Goal: Information Seeking & Learning: Learn about a topic

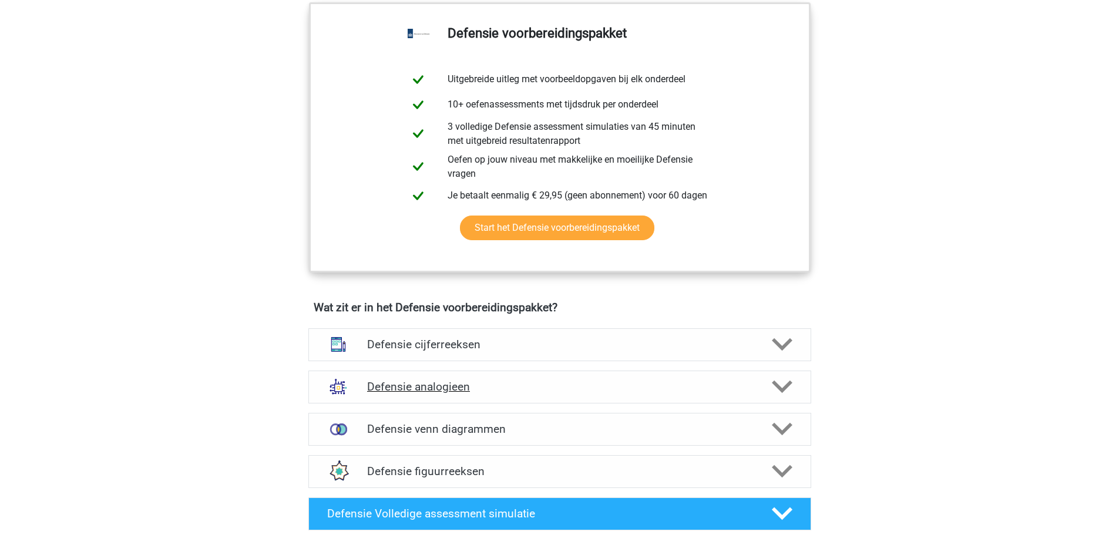
scroll to position [587, 0]
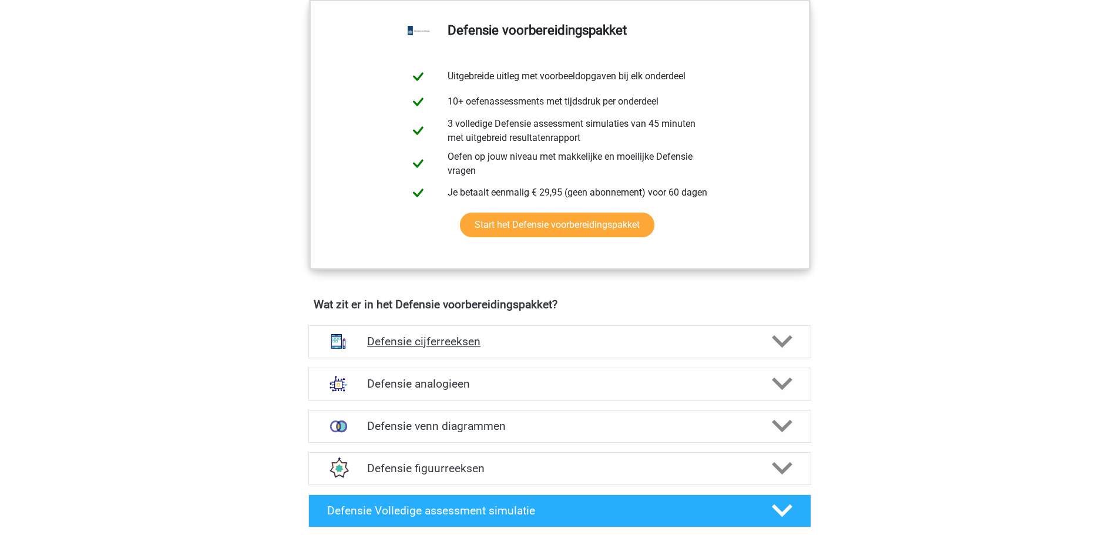
click at [781, 350] on icon at bounding box center [782, 341] width 21 height 21
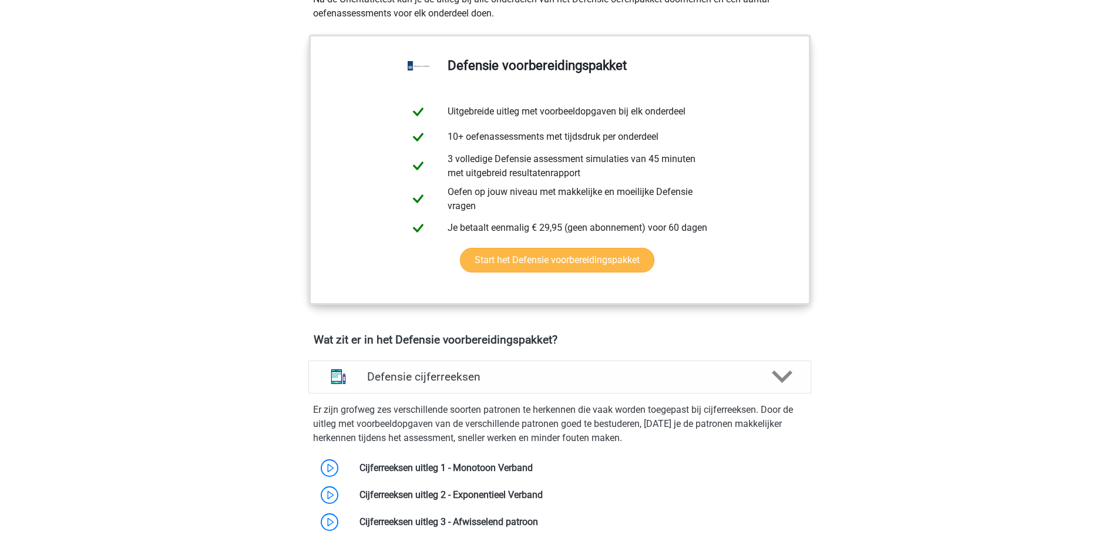
scroll to position [764, 0]
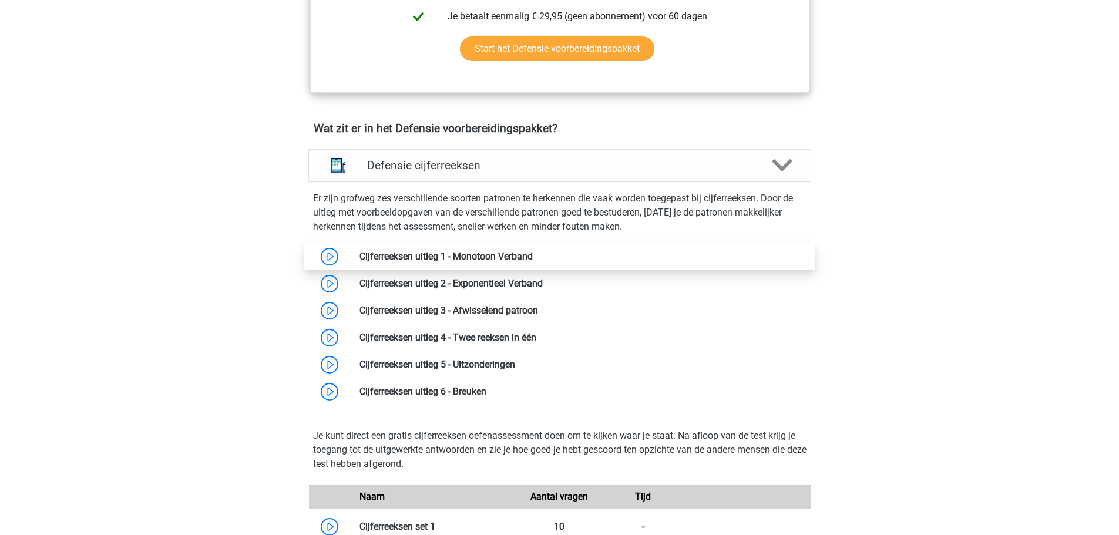
click at [533, 257] on link at bounding box center [533, 256] width 0 height 11
click at [409, 170] on h4 "Defensie cijferreeksen" at bounding box center [559, 166] width 385 height 14
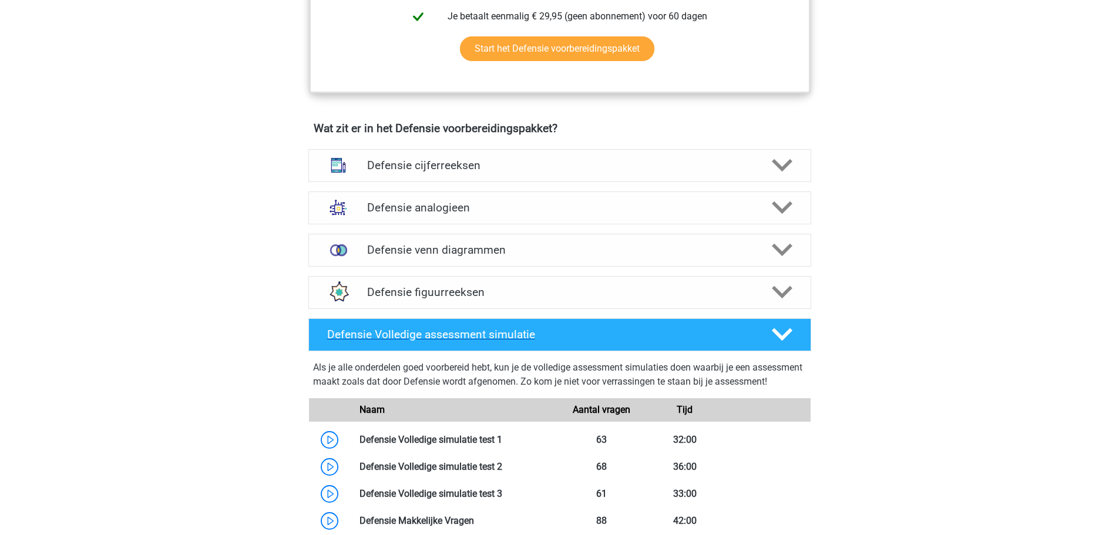
click at [508, 340] on h4 "Defensie Volledige assessment simulatie" at bounding box center [539, 335] width 425 height 14
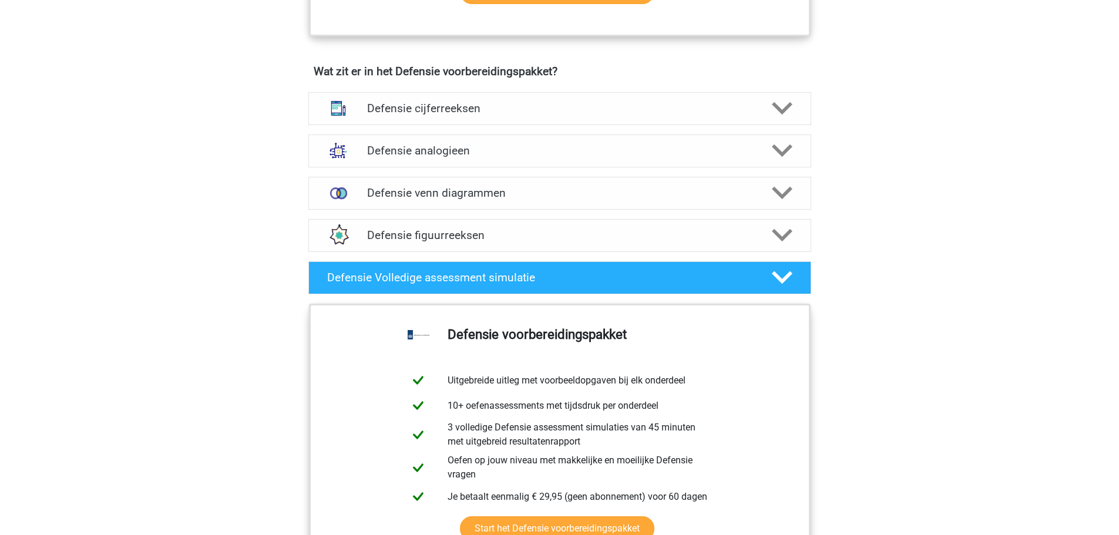
scroll to position [881, 0]
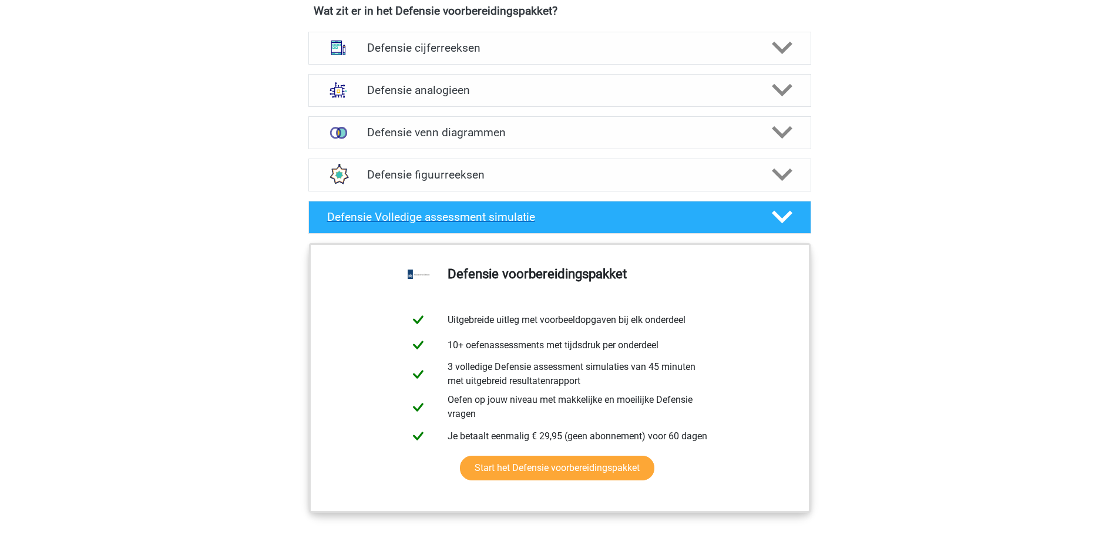
click at [512, 229] on div "Defensie Volledige assessment simulatie" at bounding box center [559, 217] width 503 height 33
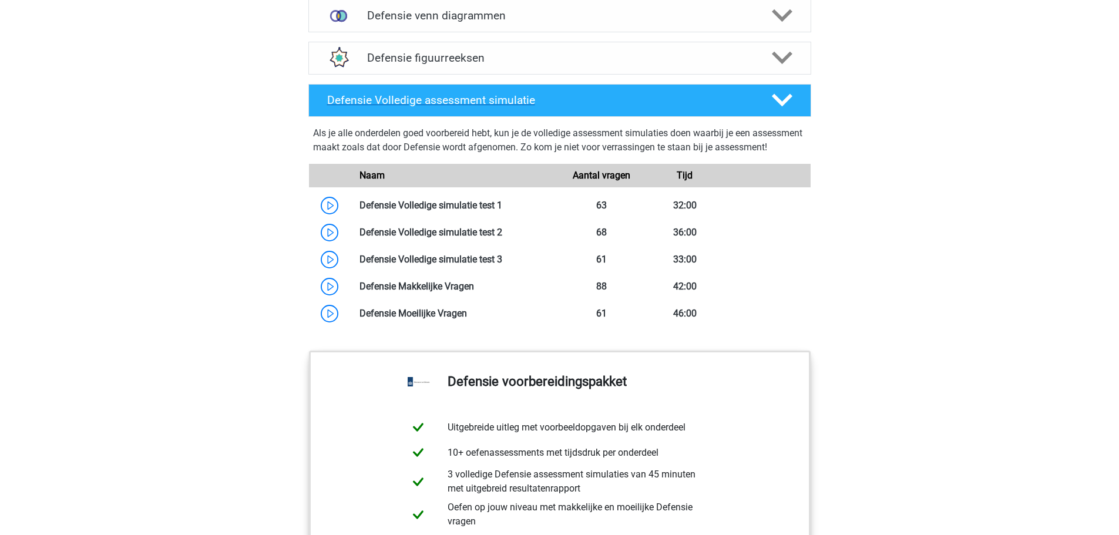
scroll to position [999, 0]
click at [502, 210] on link at bounding box center [502, 204] width 0 height 11
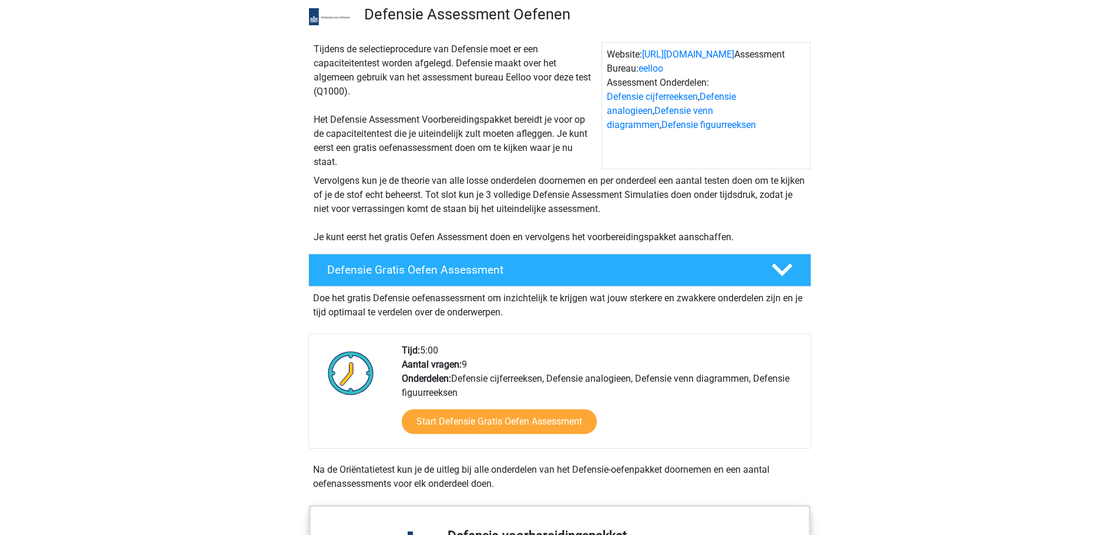
scroll to position [0, 0]
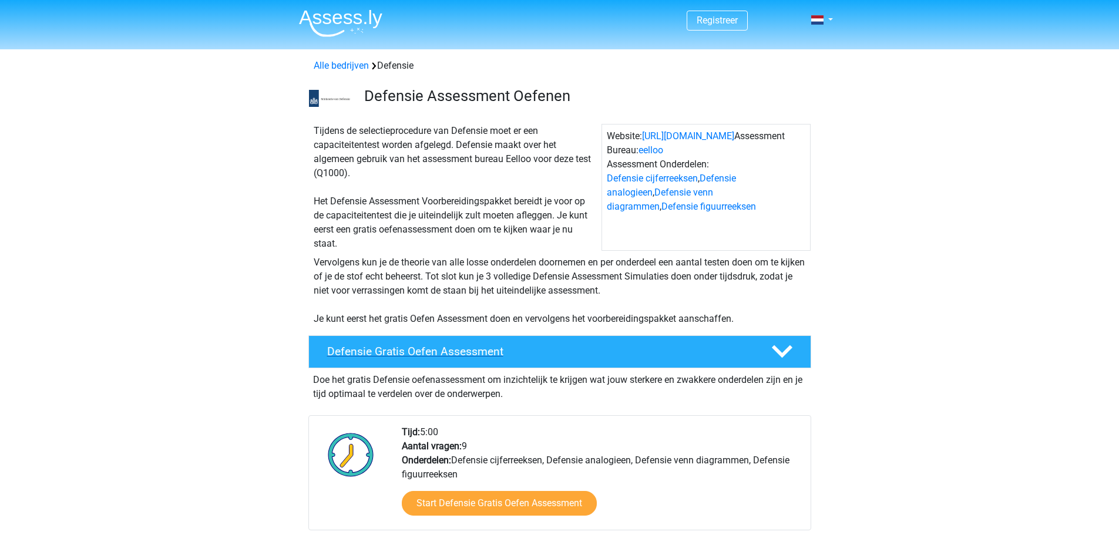
click at [442, 357] on h4 "Defensie Gratis Oefen Assessment" at bounding box center [539, 352] width 425 height 14
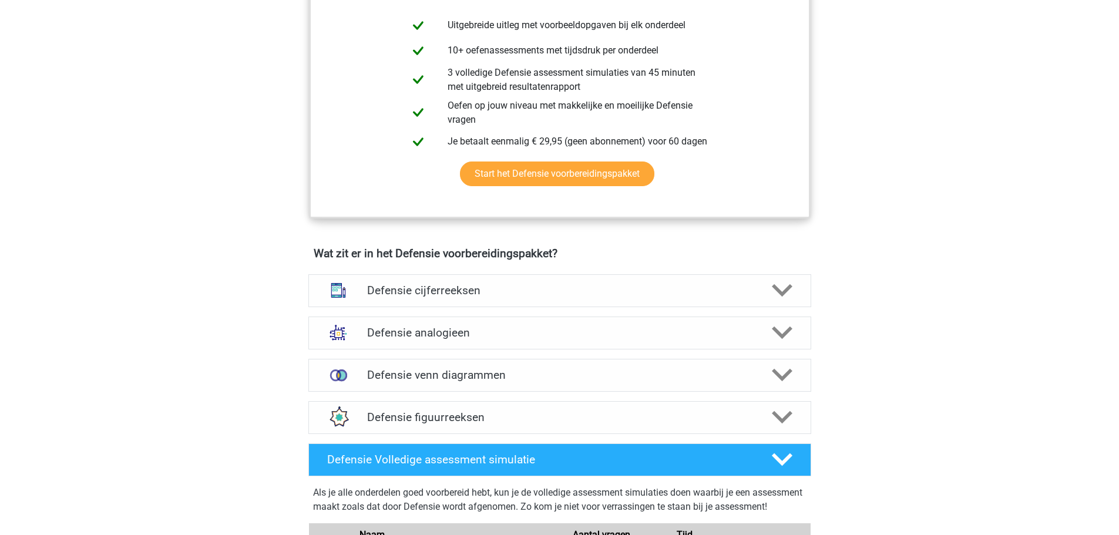
scroll to position [587, 0]
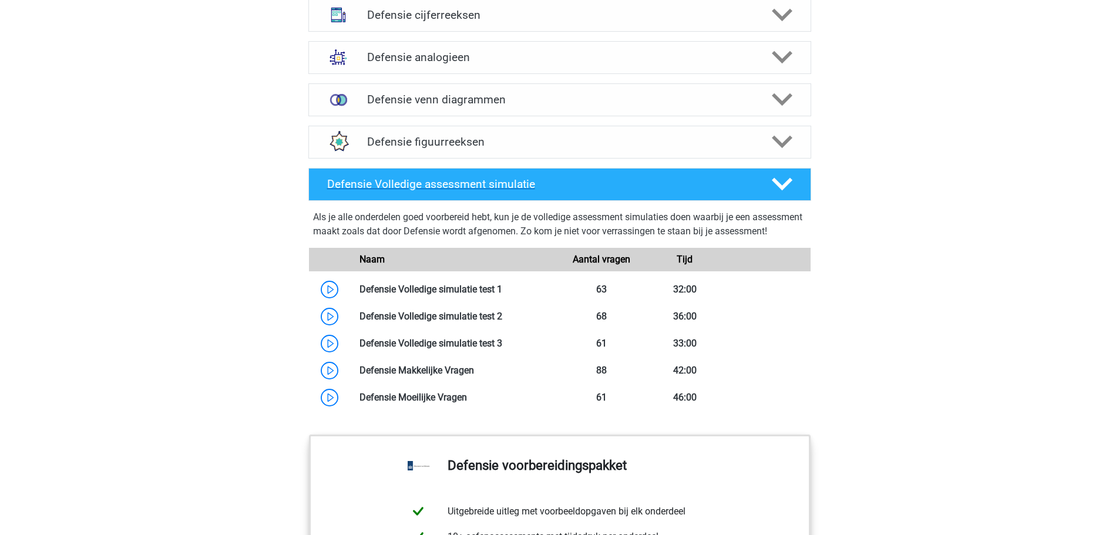
click at [438, 190] on h4 "Defensie Volledige assessment simulatie" at bounding box center [539, 184] width 425 height 14
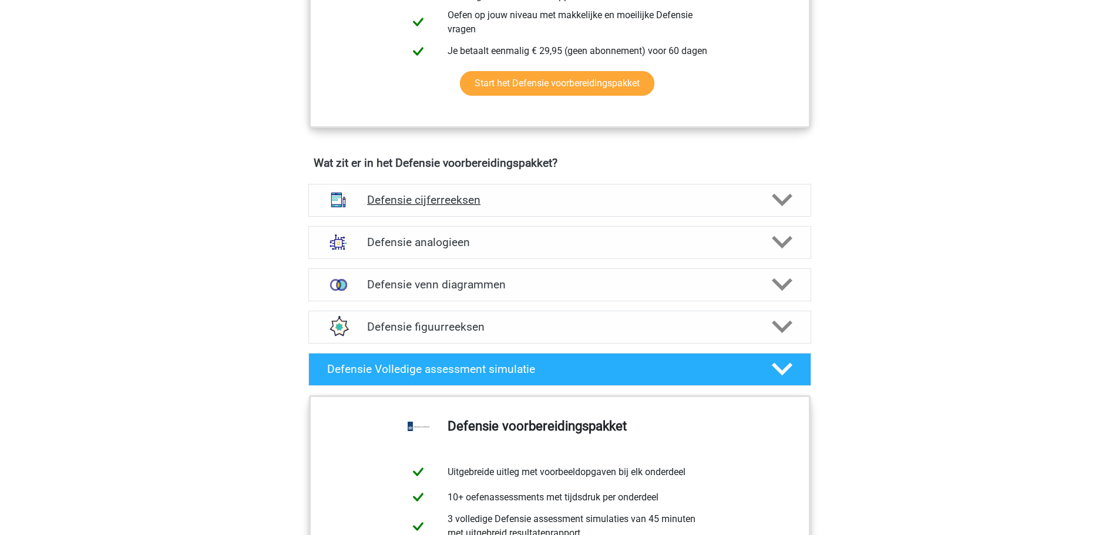
scroll to position [518, 0]
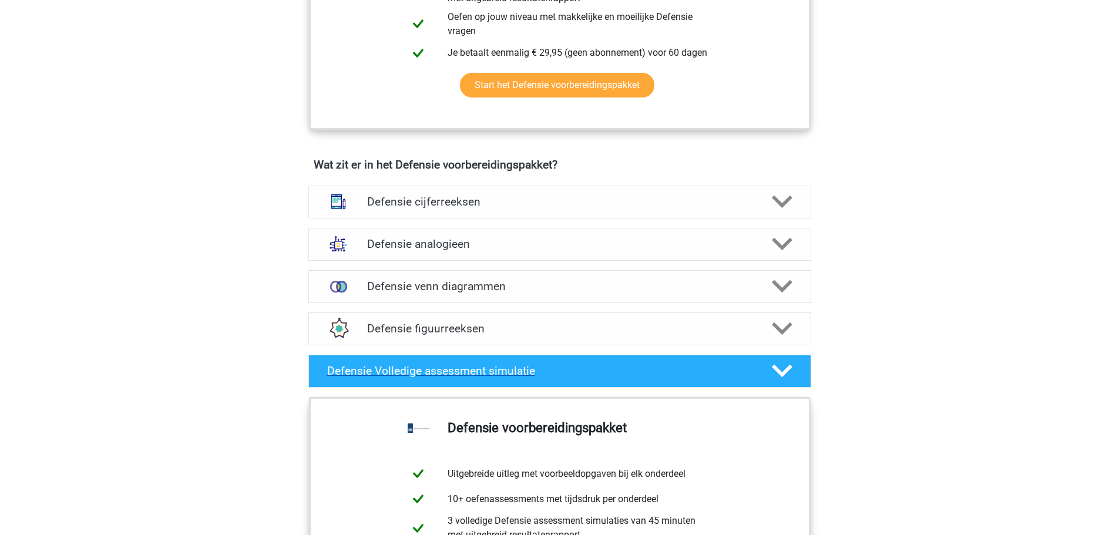
click at [786, 370] on polygon at bounding box center [782, 371] width 21 height 13
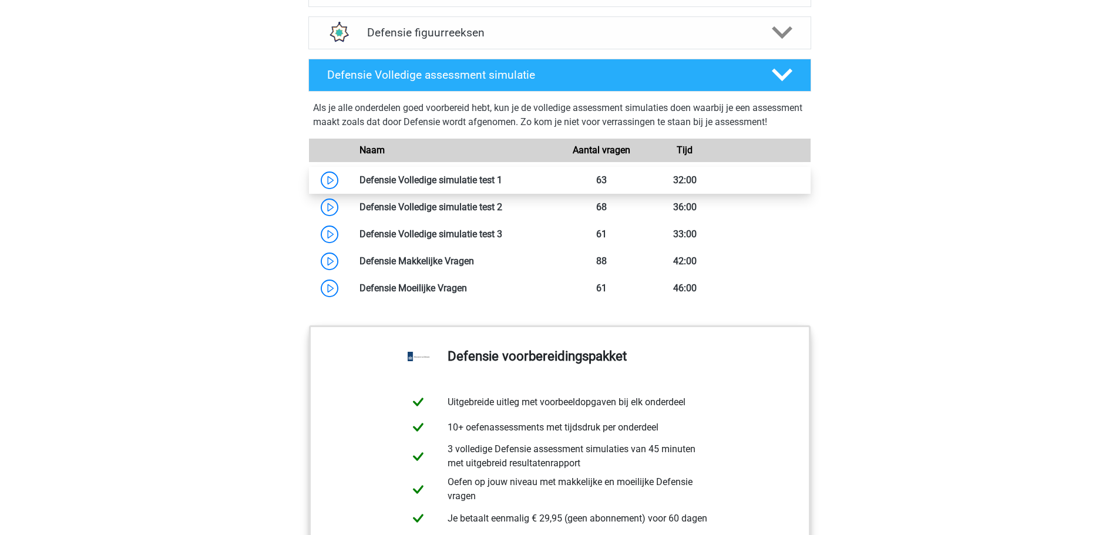
scroll to position [812, 0]
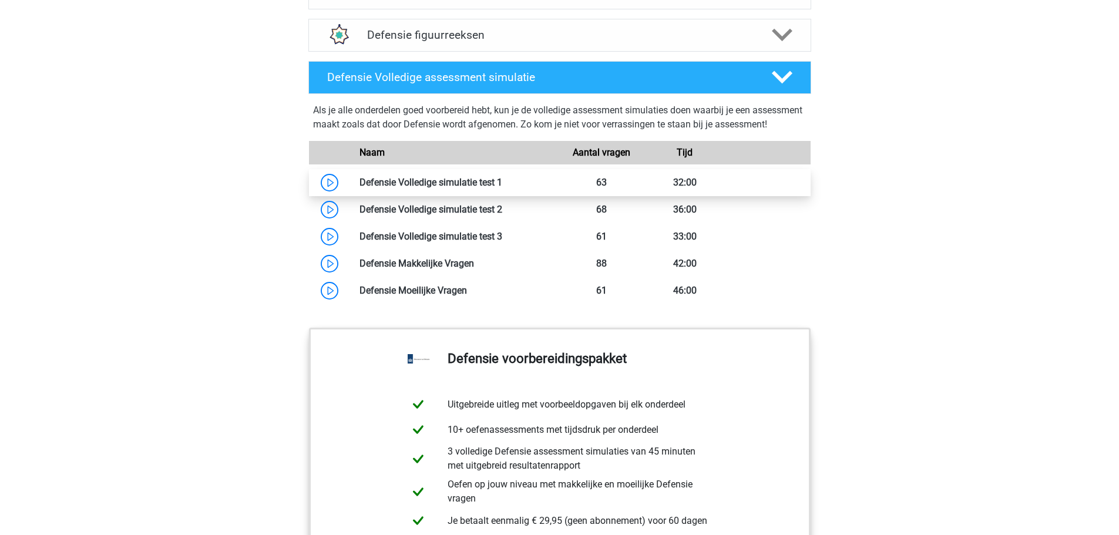
click at [502, 188] on link at bounding box center [502, 182] width 0 height 11
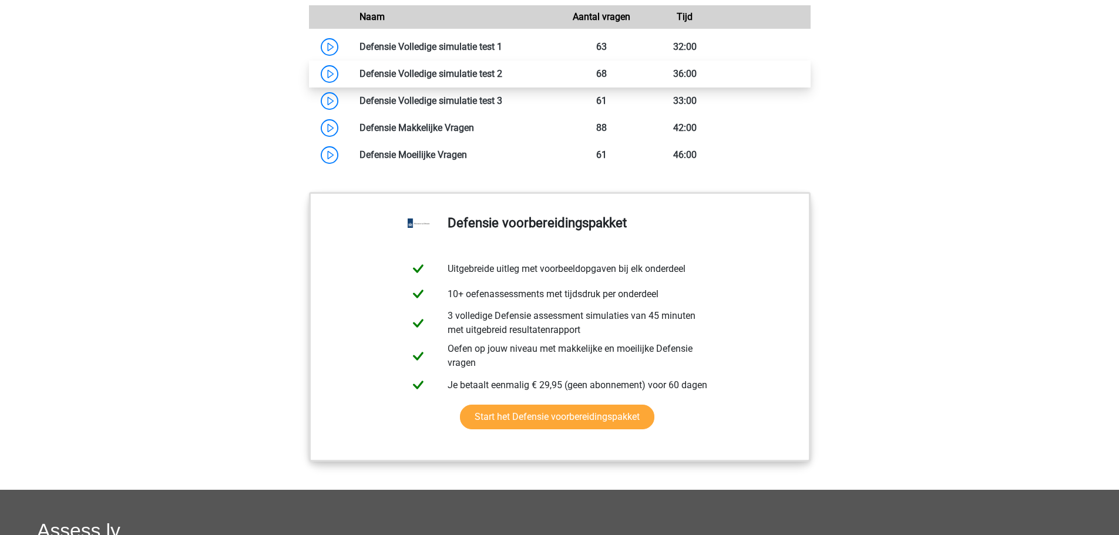
scroll to position [1105, 0]
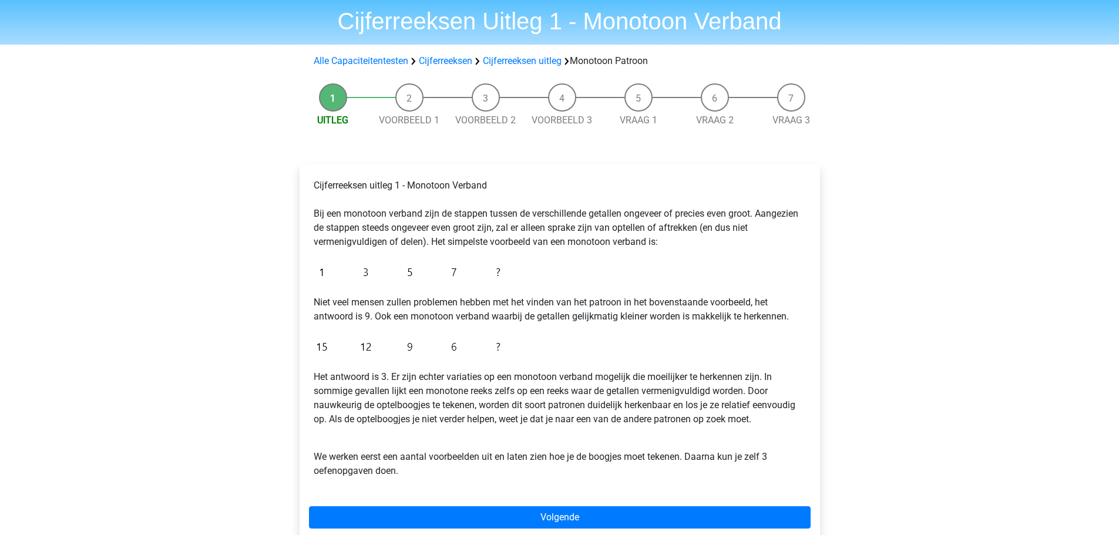
scroll to position [59, 0]
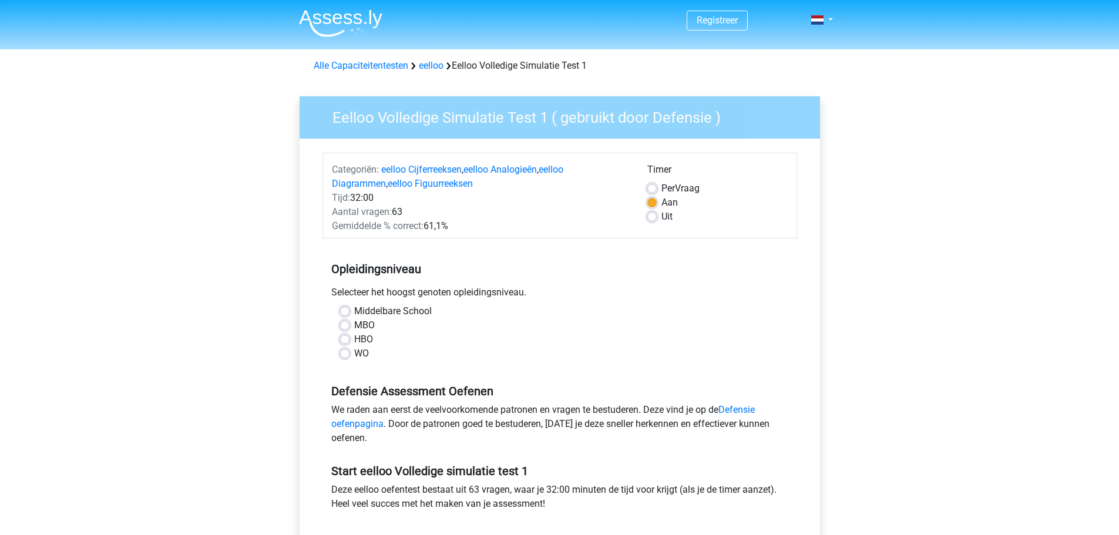
click at [354, 311] on label "Middelbare School" at bounding box center [393, 311] width 78 height 14
click at [347, 311] on input "Middelbare School" at bounding box center [344, 310] width 9 height 12
radio input "true"
click at [344, 319] on div "MBO" at bounding box center [559, 325] width 439 height 14
click at [354, 308] on label "Middelbare School" at bounding box center [393, 311] width 78 height 14
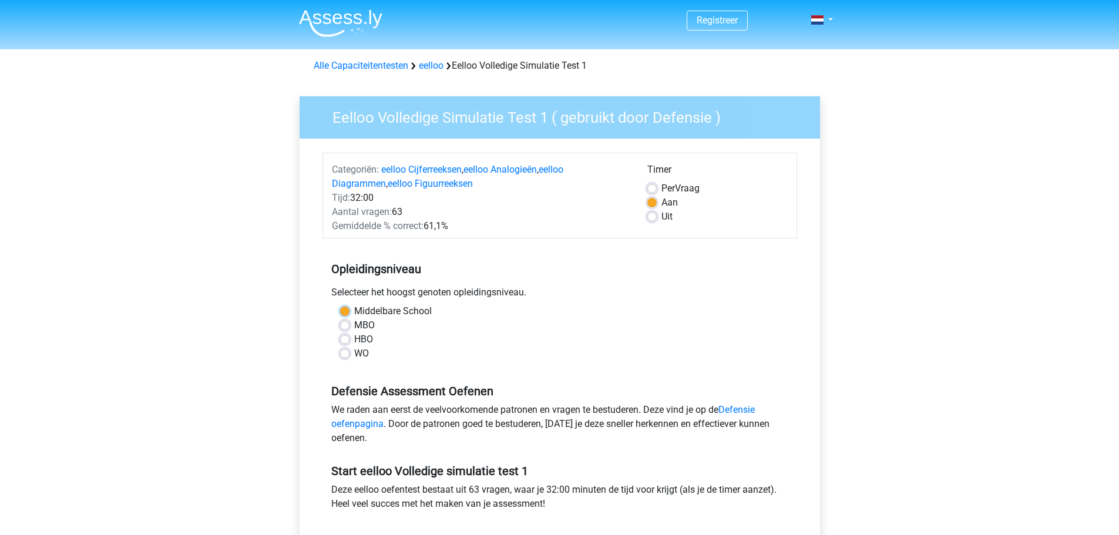
click at [344, 308] on input "Middelbare School" at bounding box center [344, 310] width 9 height 12
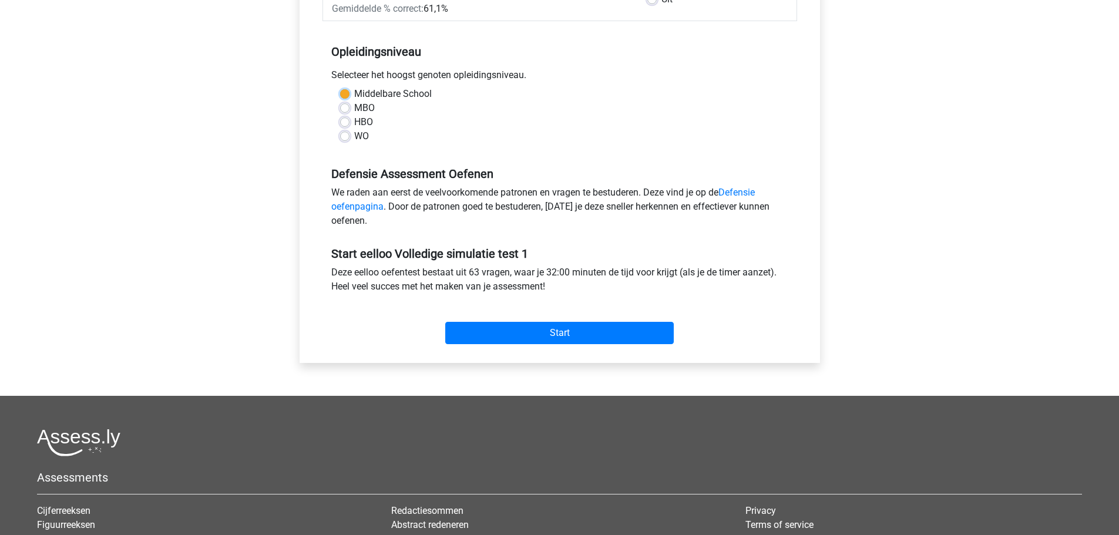
scroll to position [117, 0]
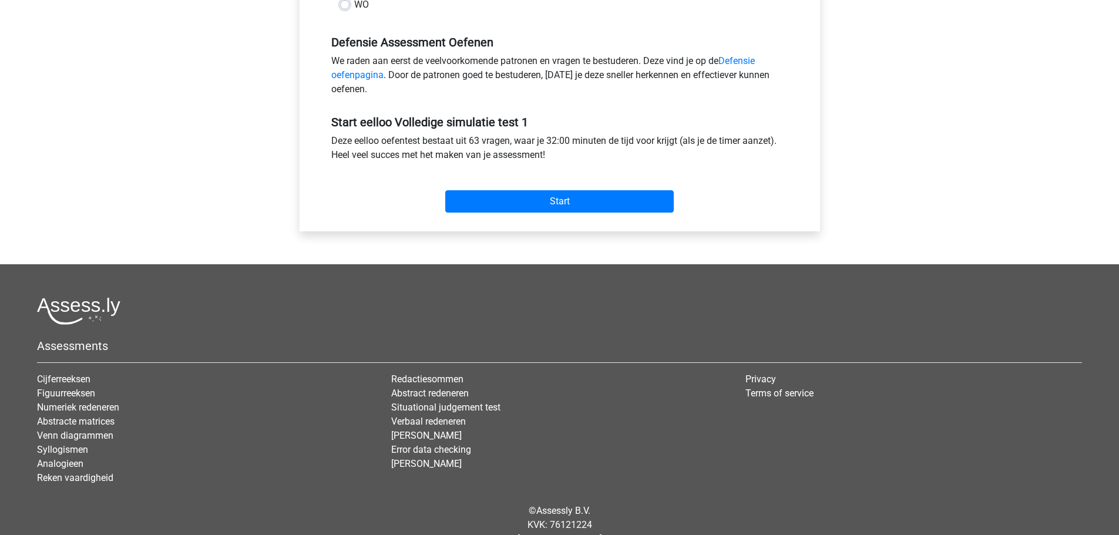
scroll to position [117, 0]
